Goal: Transaction & Acquisition: Purchase product/service

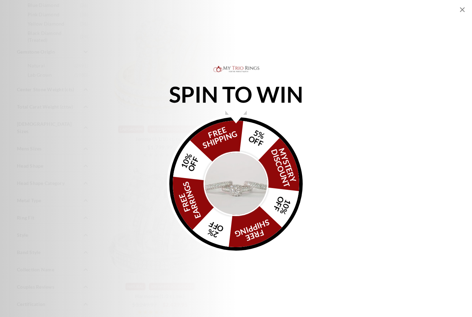
scroll to position [513, 0]
click at [331, 237] on div "SPIN TO WIN FREE SHIPPING 5% OFF Mystery Discount 10% OFF FREE SHIPPING 2% OFF …" at bounding box center [236, 158] width 472 height 189
click at [460, 11] on icon "Close popup" at bounding box center [462, 10] width 8 height 8
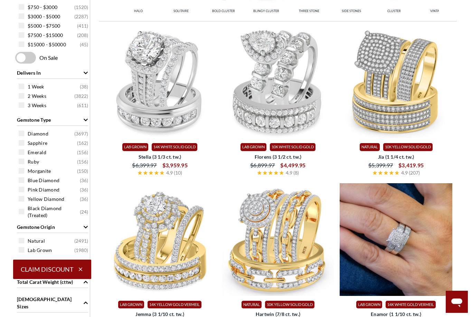
click at [451, 288] on img at bounding box center [395, 239] width 113 height 113
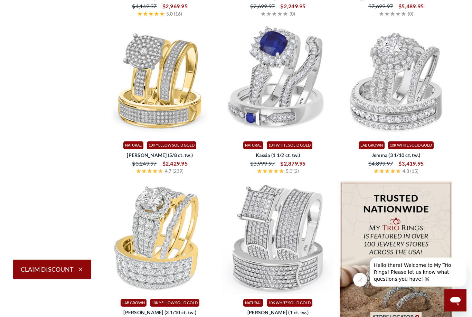
scroll to position [980, 0]
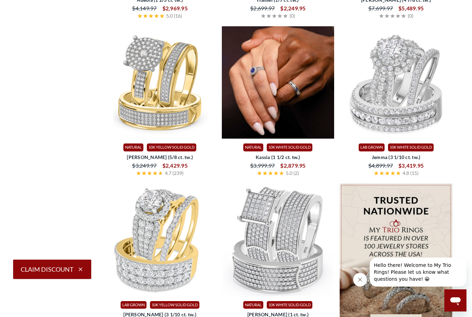
click at [283, 139] on img at bounding box center [278, 82] width 113 height 113
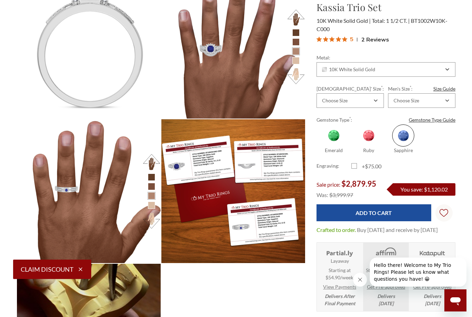
scroll to position [819, 0]
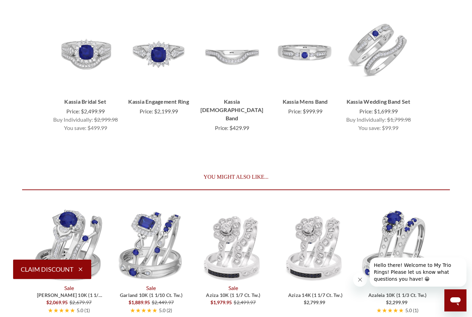
scroll to position [3028, 0]
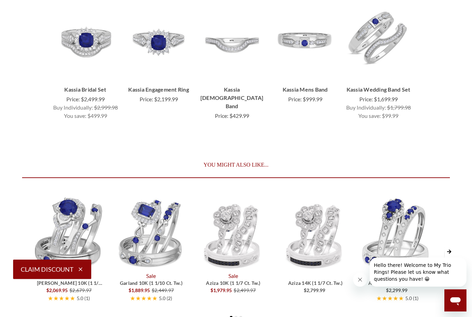
click at [323, 280] on span "Aziza 14K (1 1/7 ct. tw.)" at bounding box center [315, 283] width 54 height 6
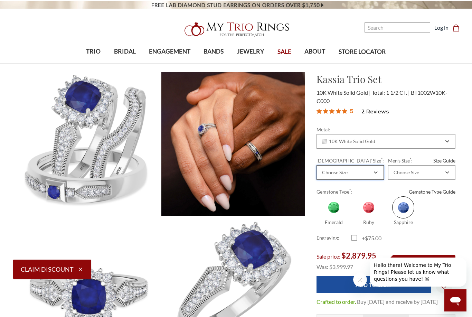
click at [379, 169] on div "Choose Size" at bounding box center [349, 172] width 67 height 15
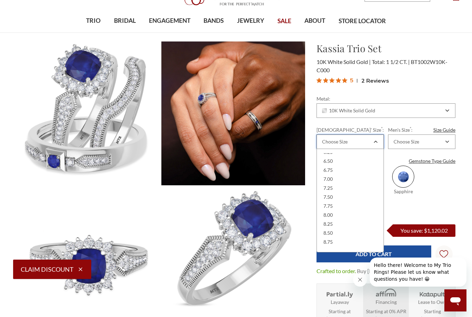
scroll to position [136, 0]
click at [335, 227] on div "8.50" at bounding box center [350, 228] width 58 height 9
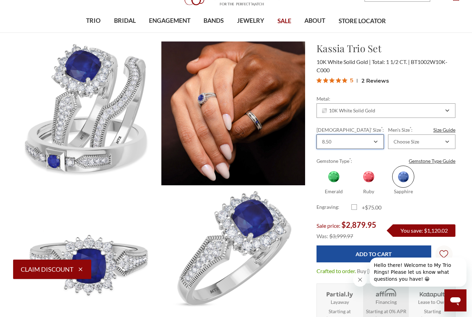
scroll to position [0, 0]
click at [452, 142] on div "Choose Size" at bounding box center [421, 141] width 67 height 15
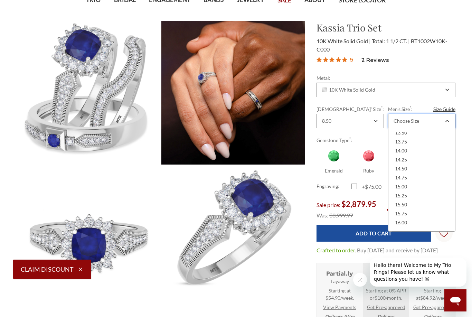
scroll to position [50, 0]
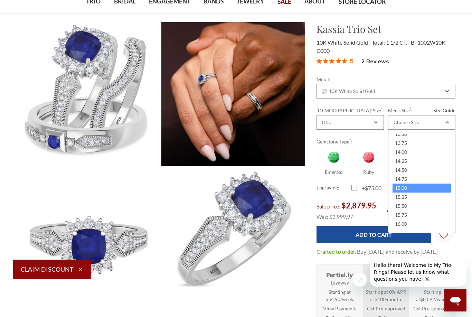
click at [441, 192] on div "15.00" at bounding box center [421, 187] width 58 height 9
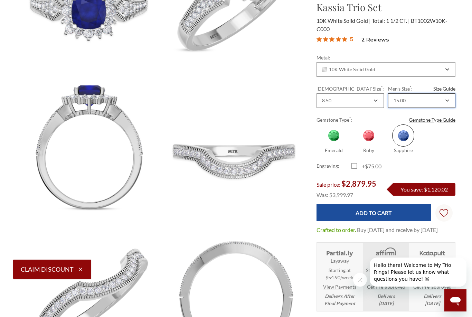
scroll to position [285, 0]
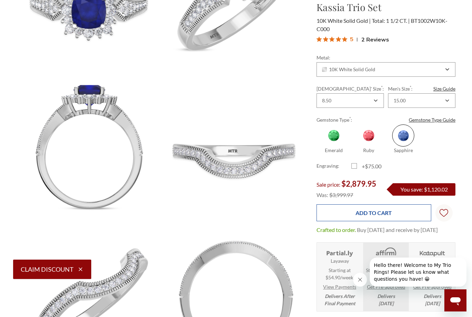
click at [406, 212] on input "Add to Cart" at bounding box center [373, 212] width 114 height 17
type input "Add to Cart"
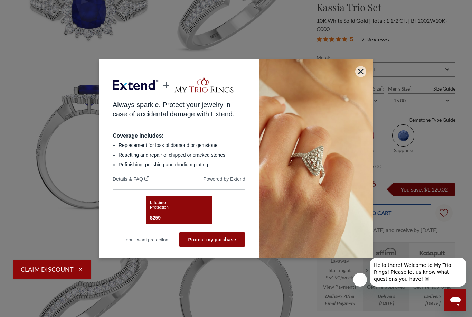
scroll to position [0, 0]
click at [361, 74] on icon "button" at bounding box center [361, 72] width 6 height 6
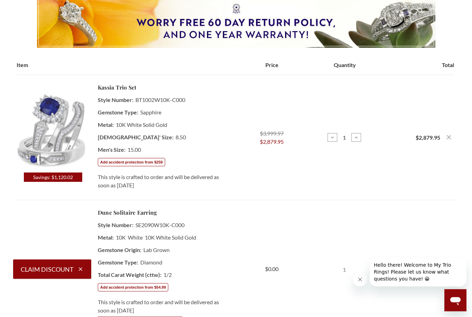
scroll to position [113, 0]
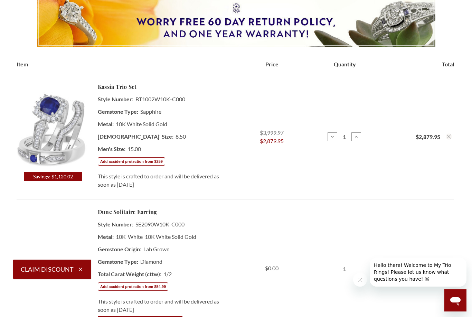
click at [449, 139] on button "Remove Kassia 1 1/2 Carat T.W. Sapphire and Diamond Trio Matching Wedding Ring …" at bounding box center [448, 136] width 6 height 6
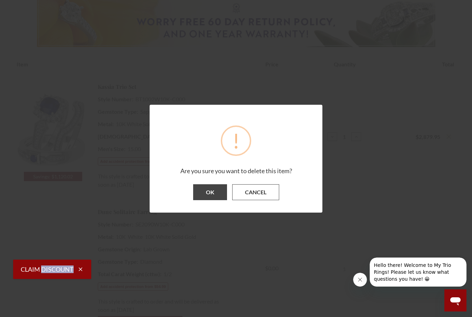
click at [267, 200] on button "Cancel" at bounding box center [255, 192] width 47 height 16
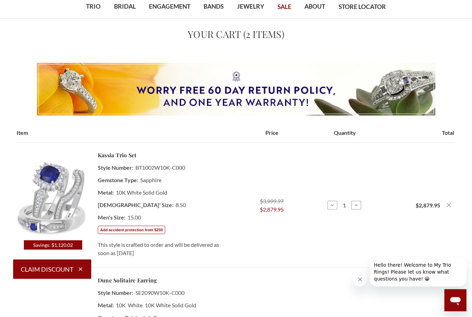
scroll to position [0, 0]
